Goal: Check status: Check status

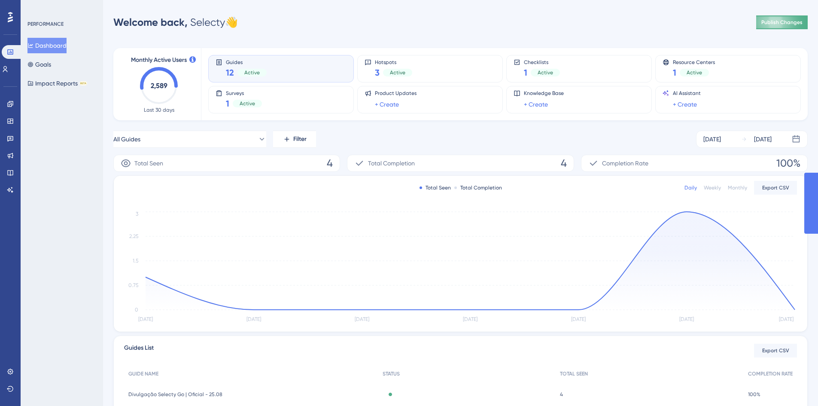
click at [779, 19] on span "Publish Changes" at bounding box center [782, 22] width 41 height 7
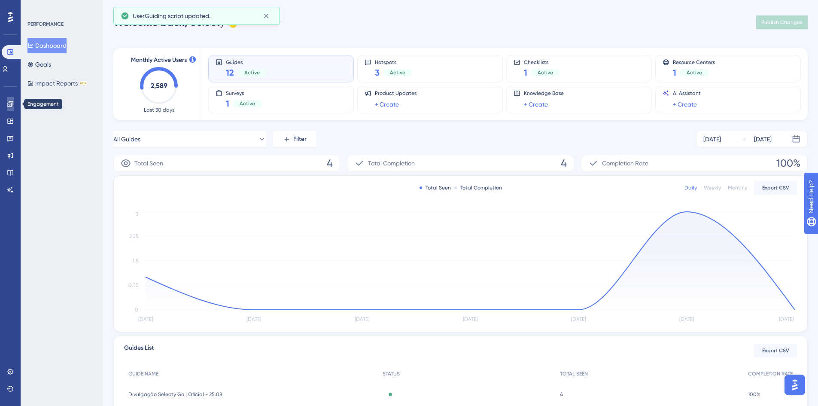
click at [9, 103] on icon at bounding box center [10, 104] width 6 height 6
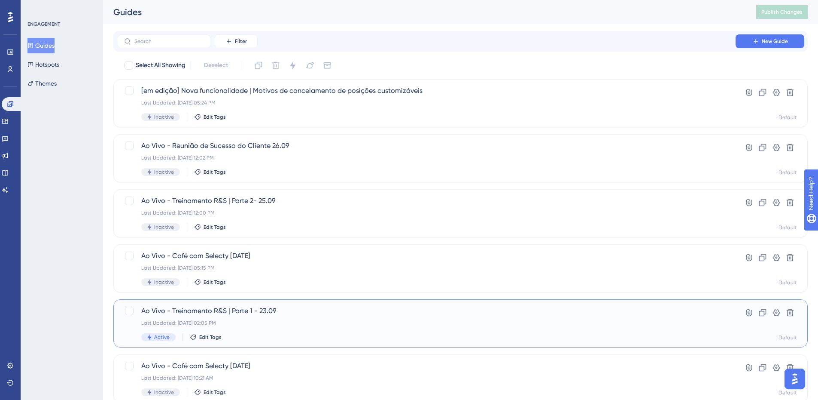
click at [294, 320] on div "Last Updated: [DATE] 02:05 PM" at bounding box center [426, 322] width 570 height 7
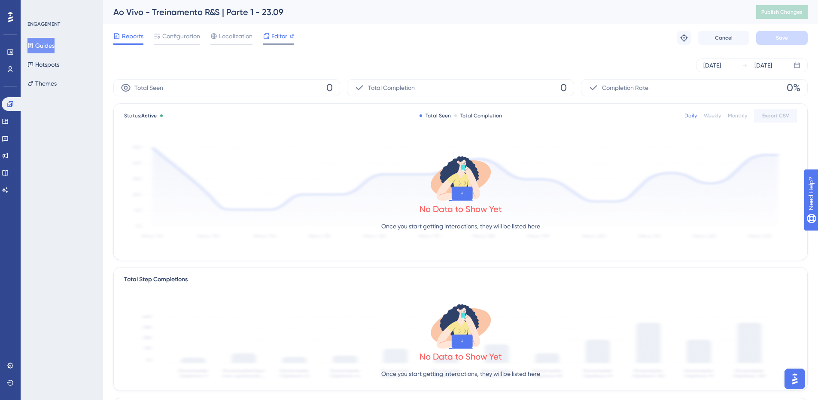
click at [281, 35] on span "Editor" at bounding box center [280, 36] width 16 height 10
